Goal: Find specific page/section: Find specific page/section

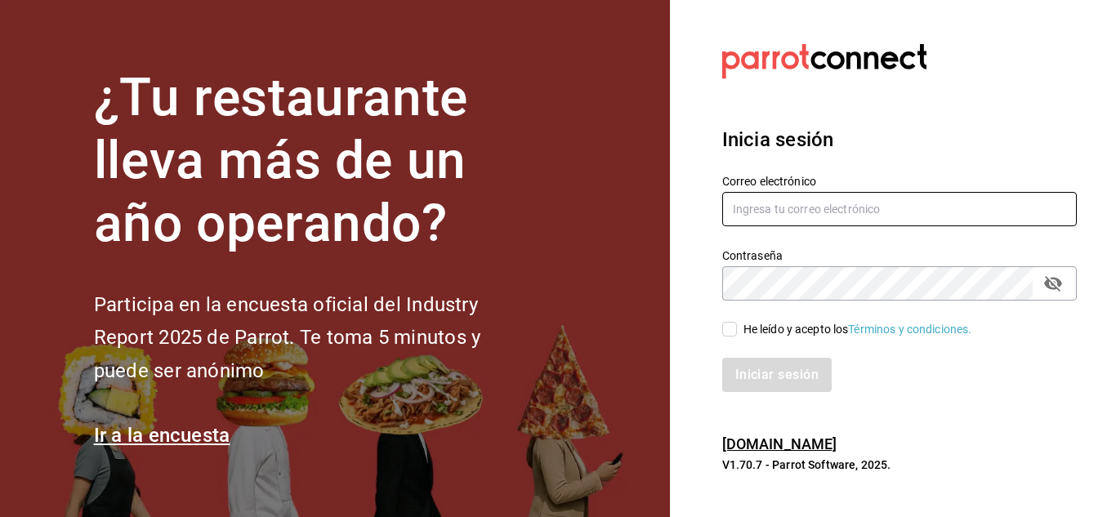
type input "del.toro.miguel@hotmail.com"
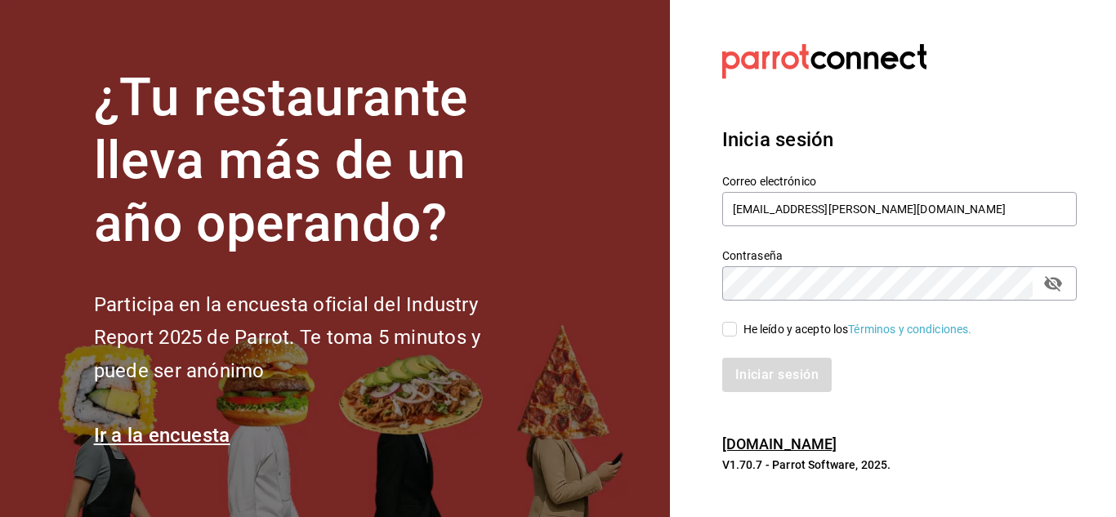
click at [734, 324] on input "He leído y acepto los Términos y condiciones." at bounding box center [729, 329] width 15 height 15
checkbox input "true"
click at [765, 381] on button "Iniciar sesión" at bounding box center [777, 375] width 111 height 34
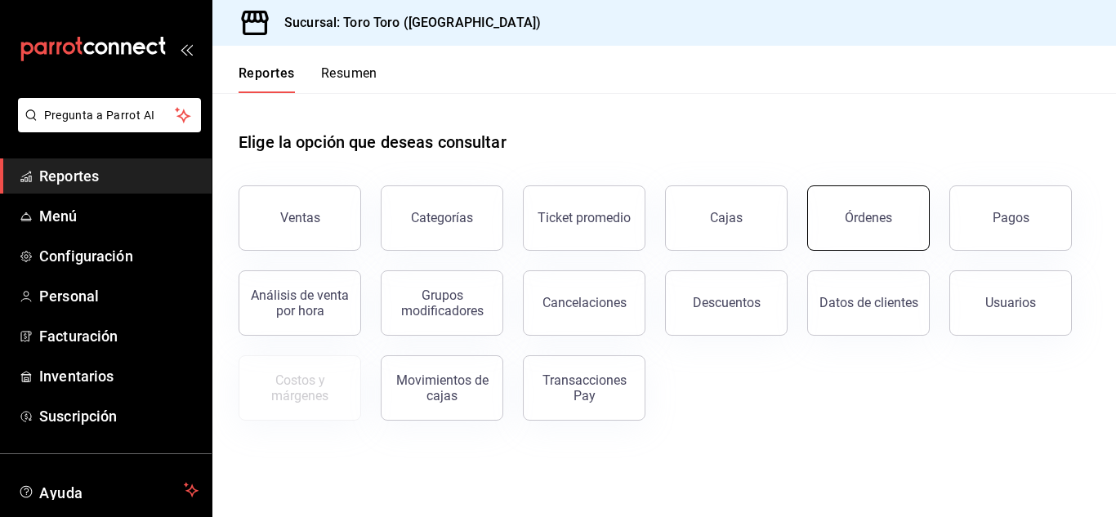
click at [843, 185] on div "Órdenes" at bounding box center [859, 208] width 142 height 85
click at [856, 230] on button "Órdenes" at bounding box center [868, 217] width 123 height 65
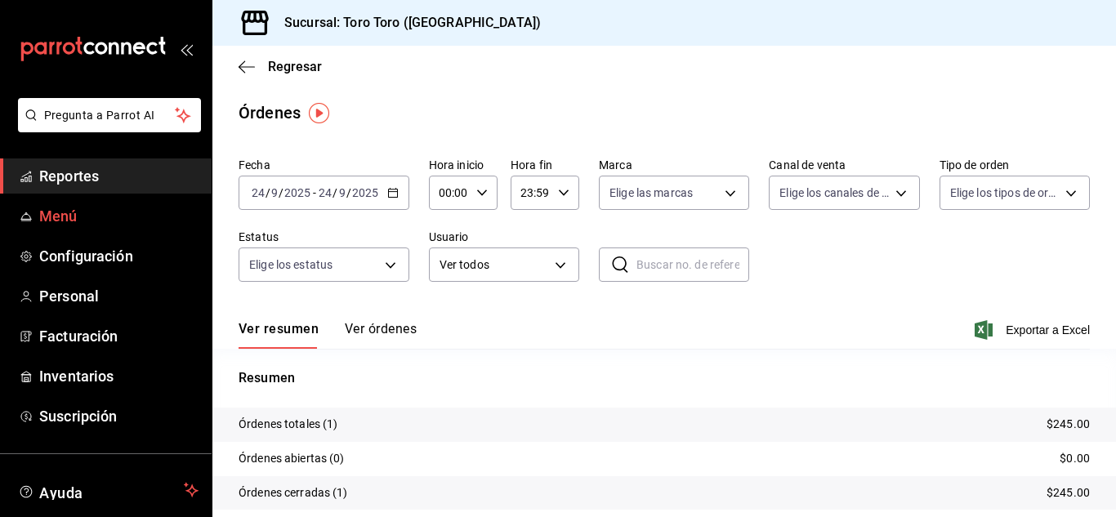
drag, startPoint x: 83, startPoint y: 181, endPoint x: 98, endPoint y: 216, distance: 38.4
click at [83, 181] on span "Reportes" at bounding box center [118, 176] width 159 height 22
